Goal: Transaction & Acquisition: Obtain resource

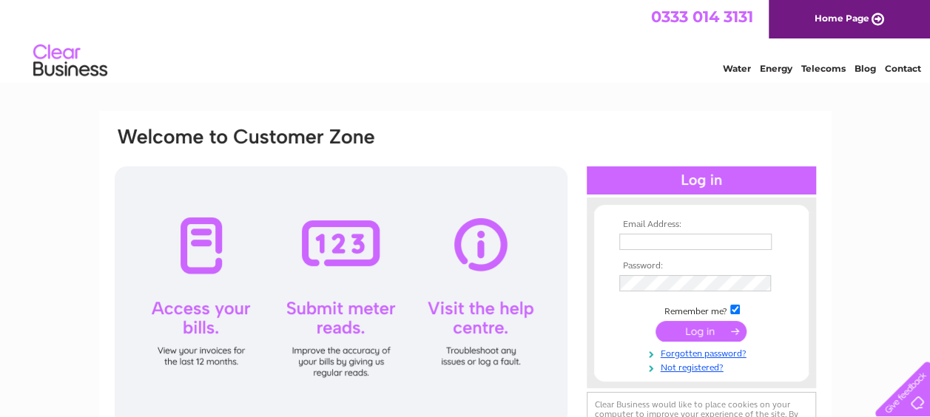
type input "pbanner@skunderwriting.co.uk"
click at [693, 330] on input "submit" at bounding box center [701, 331] width 91 height 21
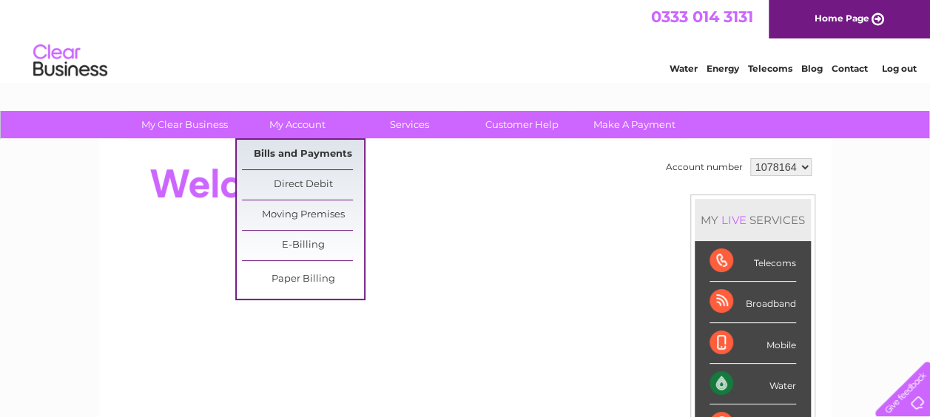
click at [269, 153] on link "Bills and Payments" at bounding box center [303, 155] width 122 height 30
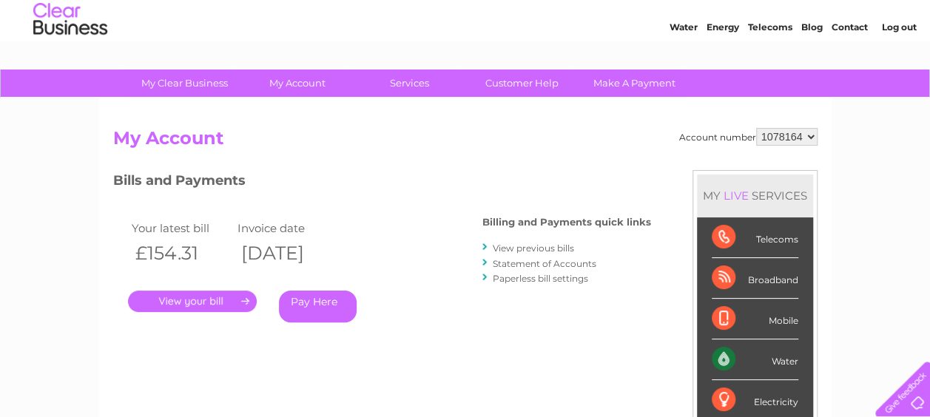
scroll to position [74, 0]
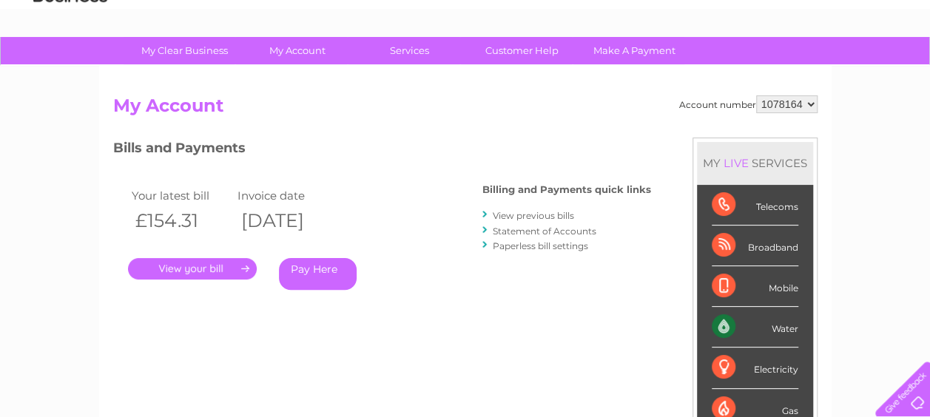
click at [219, 263] on link "." at bounding box center [192, 268] width 129 height 21
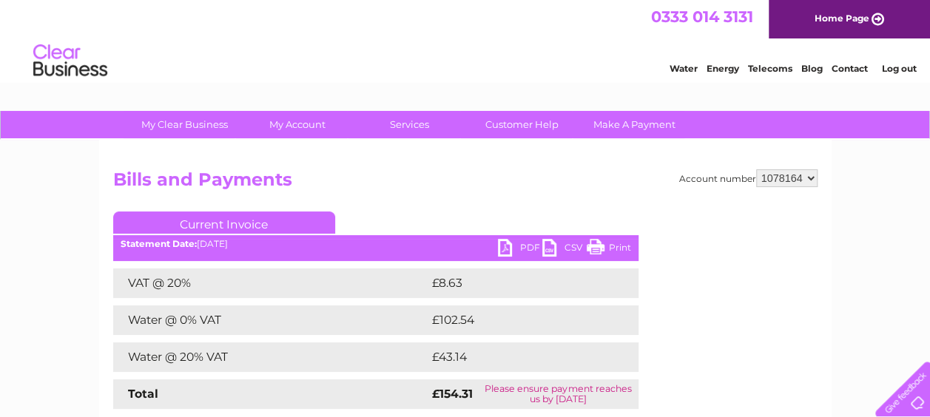
click at [506, 241] on link "PDF" at bounding box center [520, 249] width 44 height 21
click at [894, 65] on link "Log out" at bounding box center [898, 68] width 35 height 11
